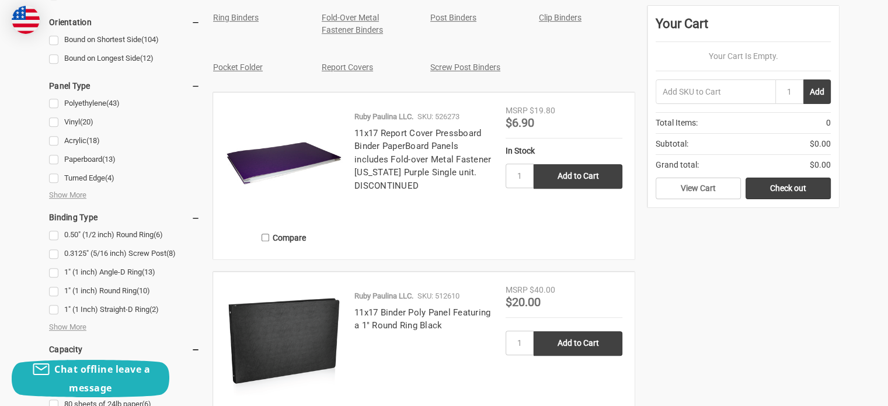
scroll to position [653, 0]
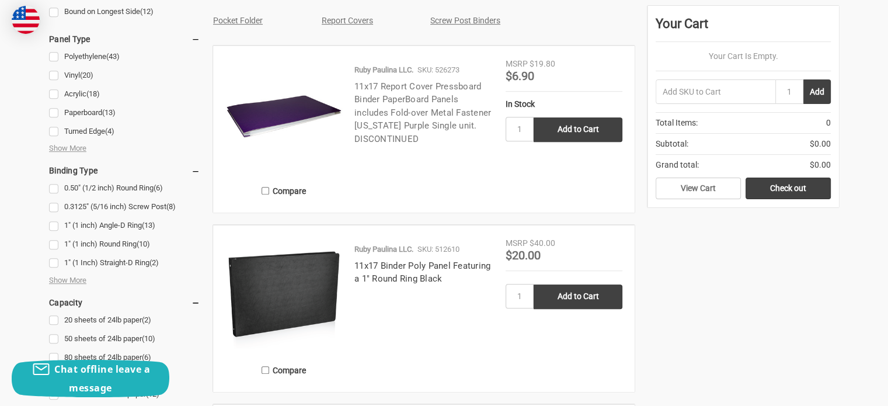
click at [395, 90] on link "11x17 Report Cover Pressboard Binder PaperBoard Panels includes Fold-over Metal…" at bounding box center [422, 112] width 137 height 63
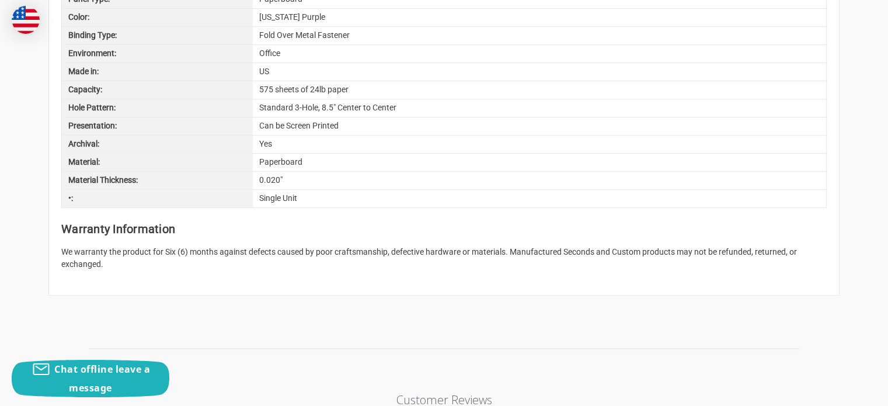
scroll to position [770, 0]
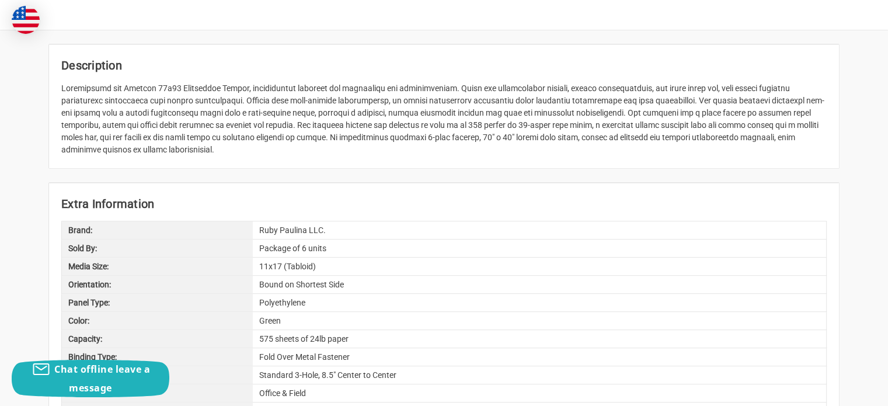
scroll to position [514, 0]
